Goal: Transaction & Acquisition: Download file/media

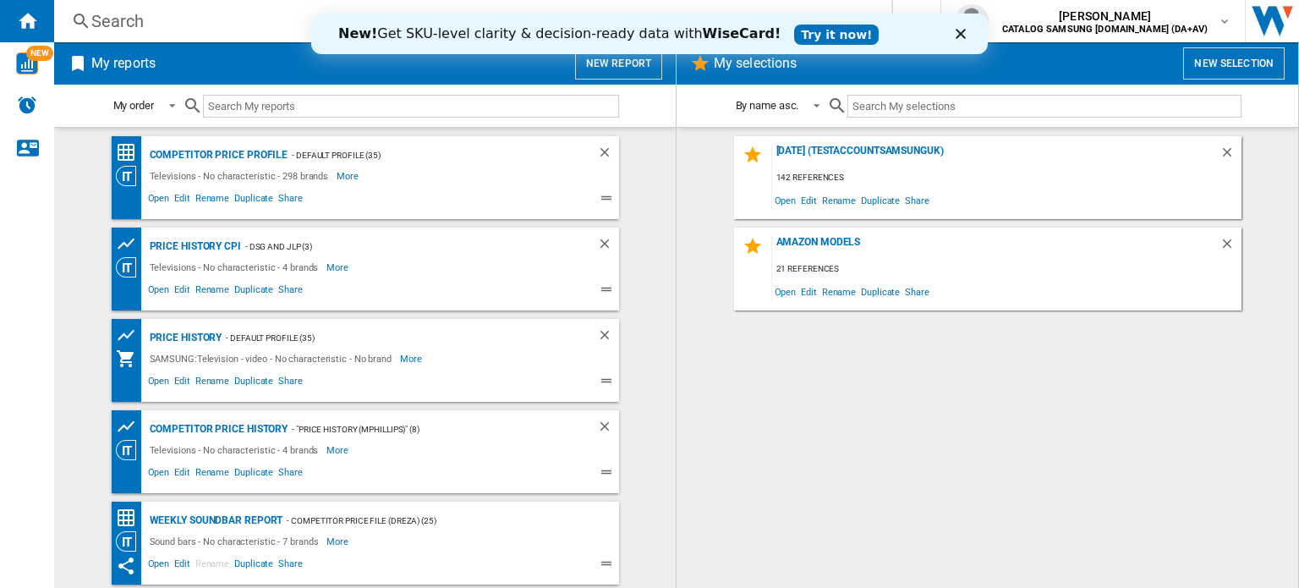
click at [879, 33] on icon "Close" at bounding box center [961, 34] width 10 height 10
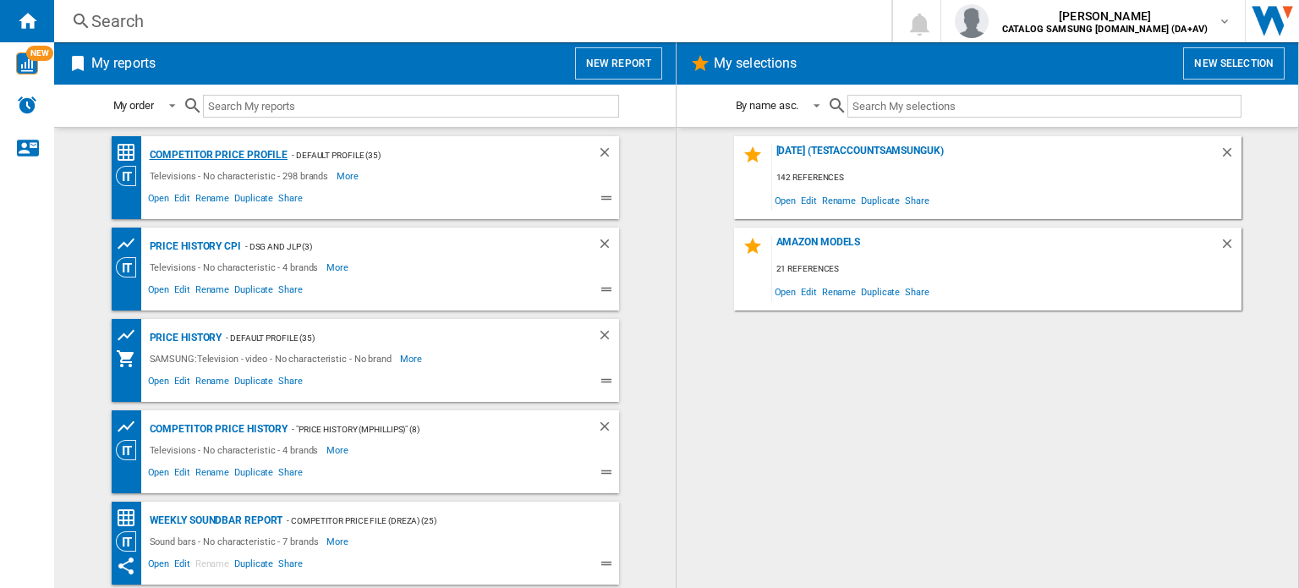
click at [202, 153] on div "Competitor Price Profile" at bounding box center [216, 155] width 143 height 21
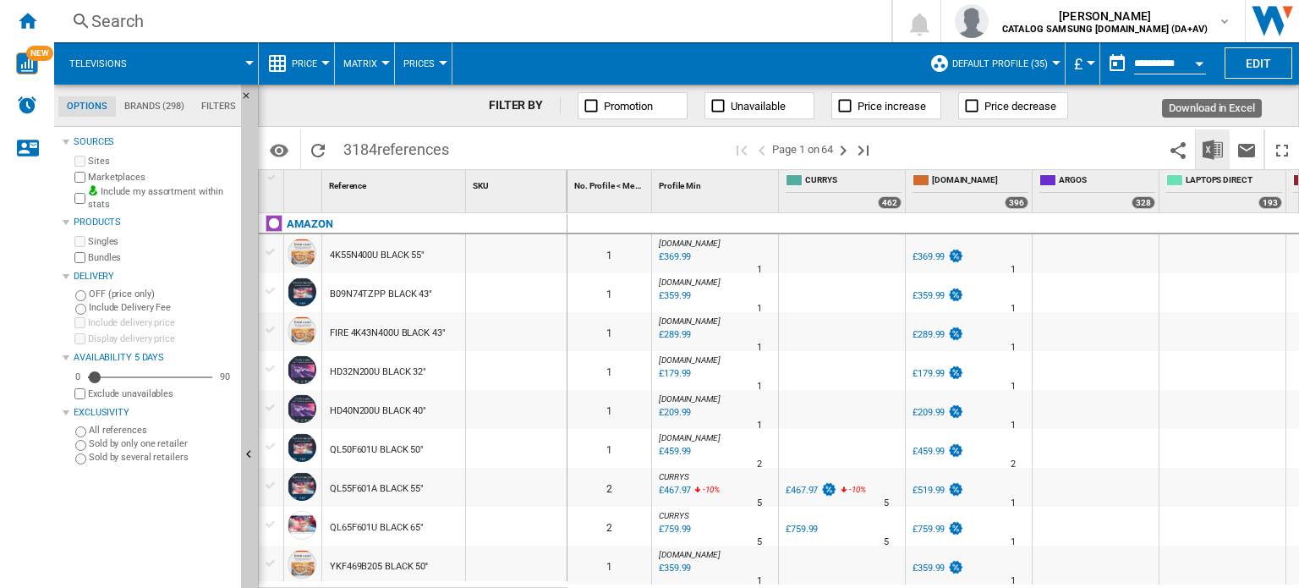
click at [879, 163] on button "Download in Excel" at bounding box center [1213, 149] width 34 height 40
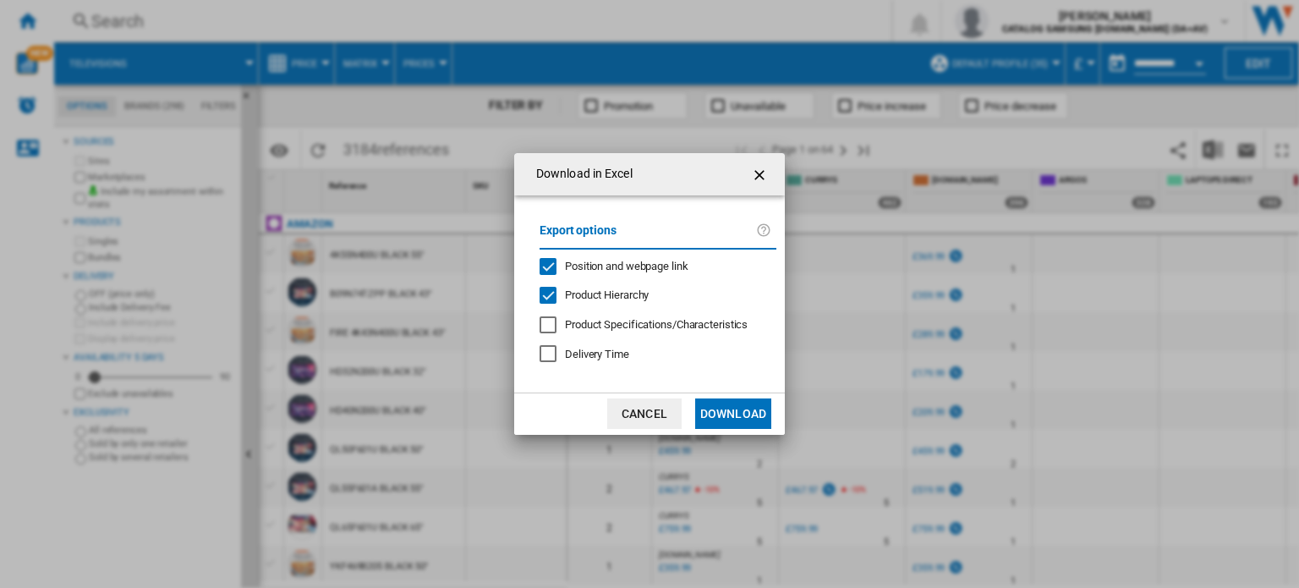
click at [611, 238] on label "Export options" at bounding box center [648, 236] width 216 height 31
click at [619, 260] on span "Position and webpage link" at bounding box center [626, 266] width 123 height 13
click at [731, 387] on button "Download" at bounding box center [733, 413] width 76 height 30
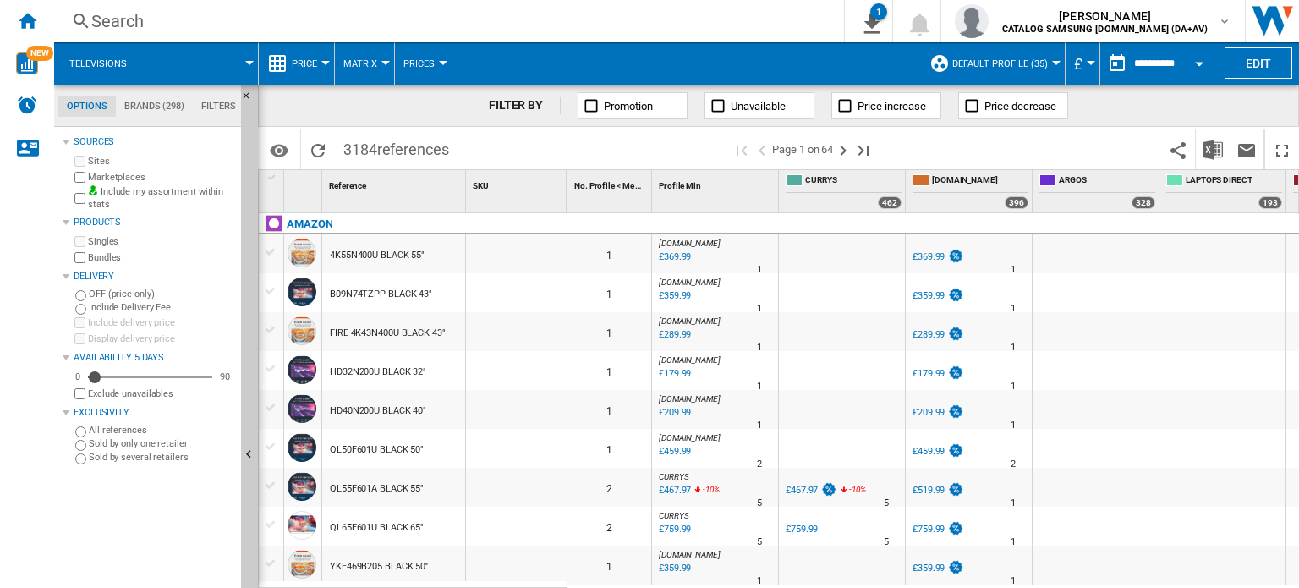
click at [594, 90] on div "FILTER BY Promotion Unavailable Price increase Price decrease" at bounding box center [778, 106] width 1041 height 42
